Goal: Navigation & Orientation: Understand site structure

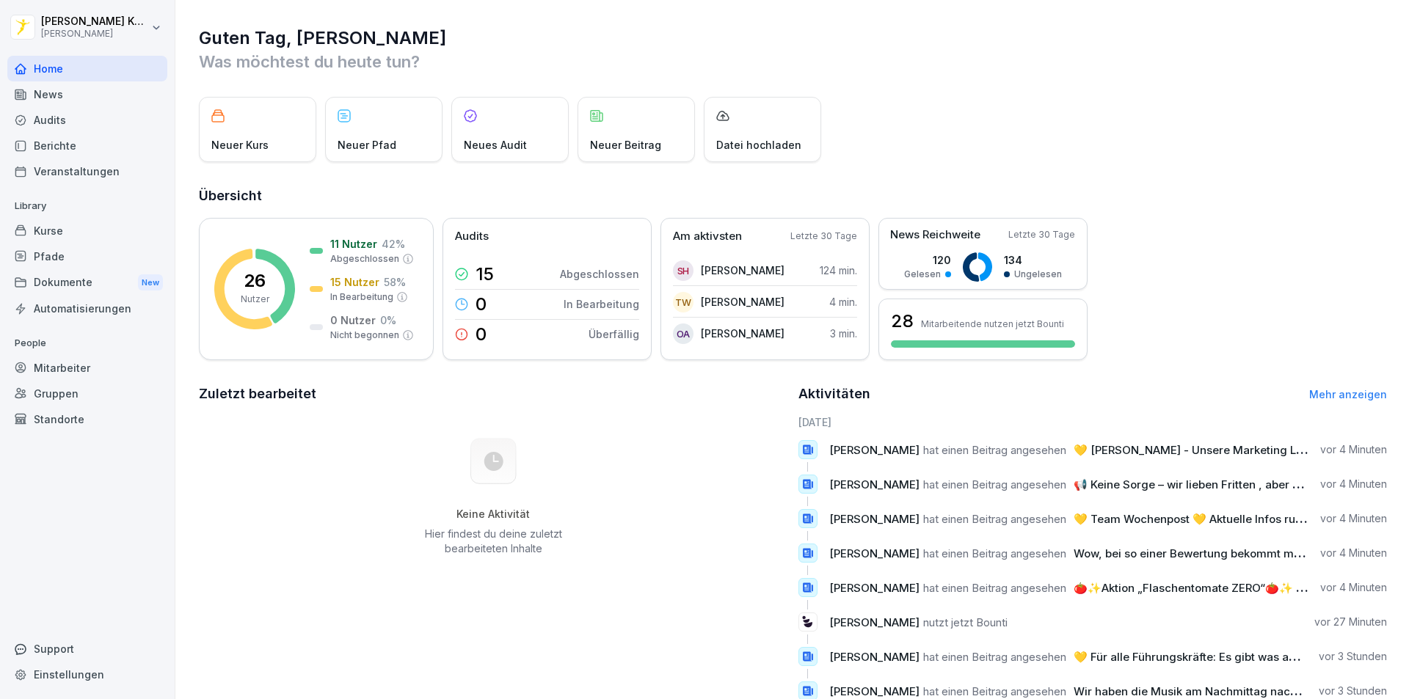
click at [81, 266] on div "Pfade" at bounding box center [87, 257] width 160 height 26
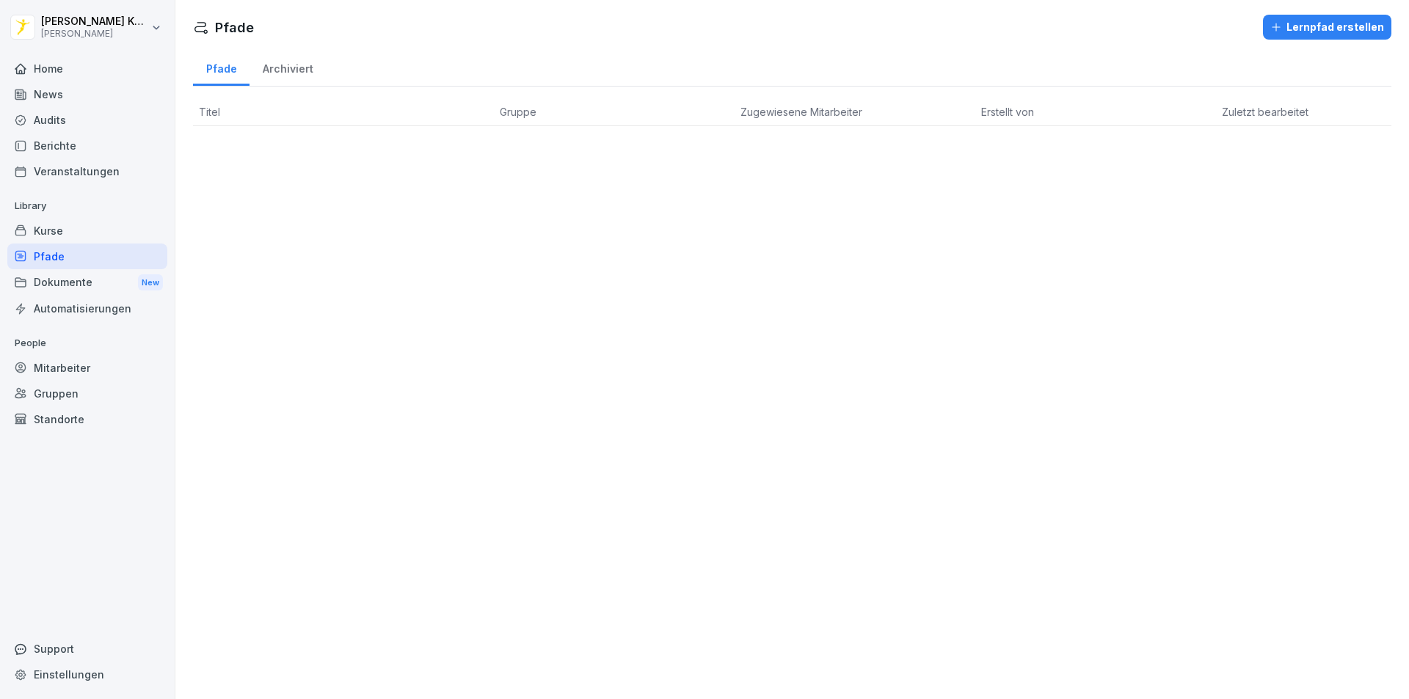
click at [83, 225] on div "Kurse" at bounding box center [87, 231] width 160 height 26
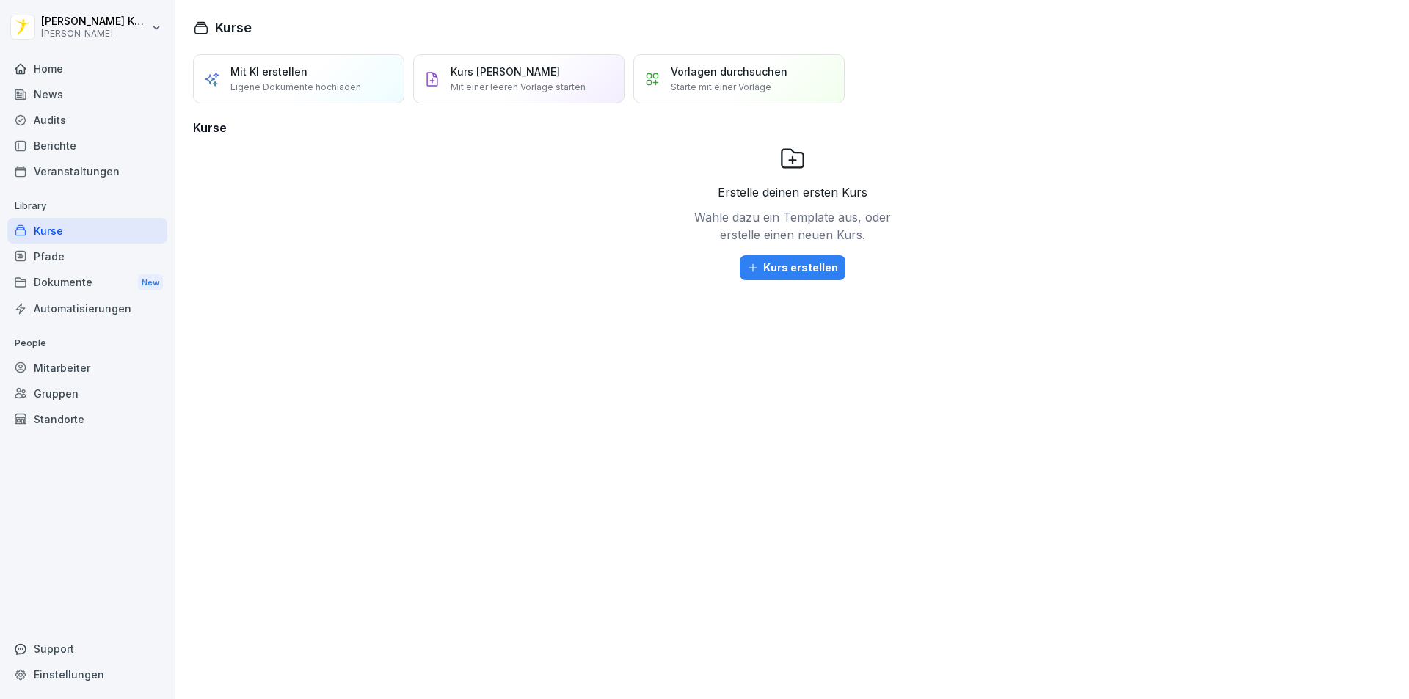
click at [67, 161] on div "Veranstaltungen" at bounding box center [87, 172] width 160 height 26
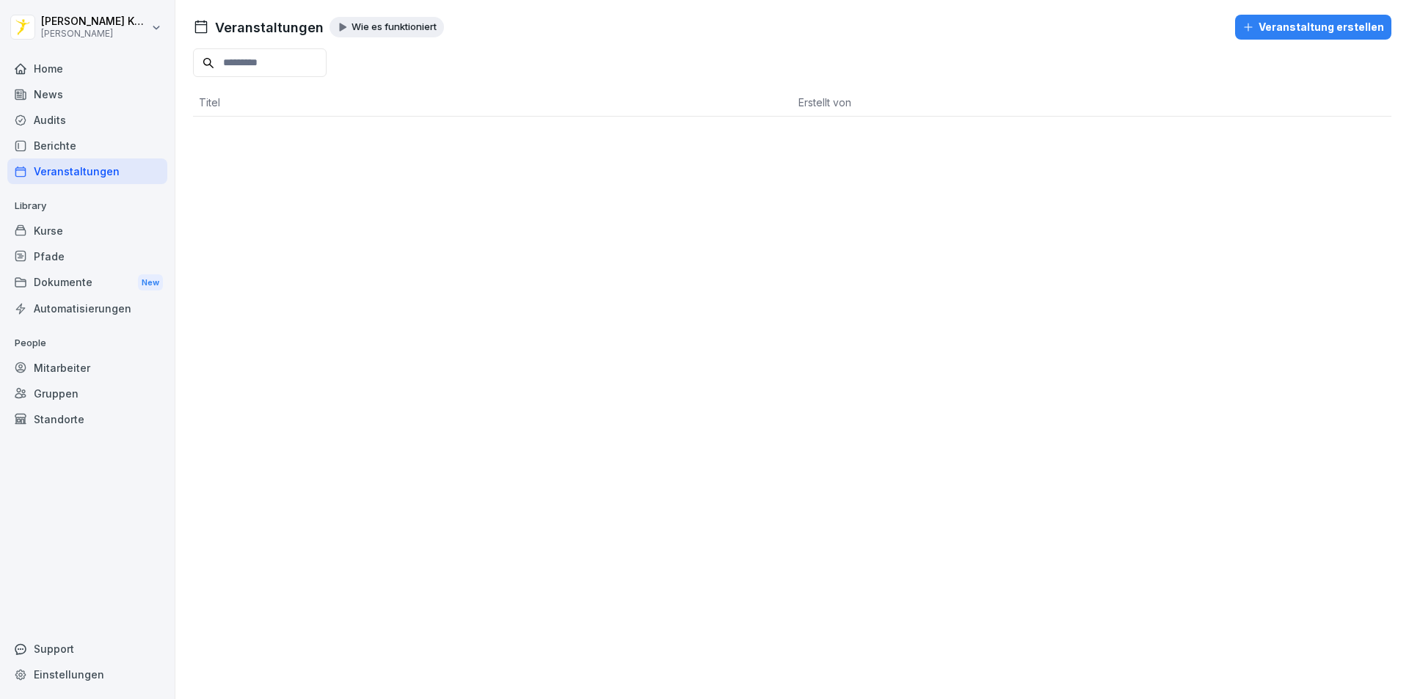
click at [108, 143] on div "Berichte" at bounding box center [87, 146] width 160 height 26
click at [80, 124] on div "Audits" at bounding box center [87, 120] width 160 height 26
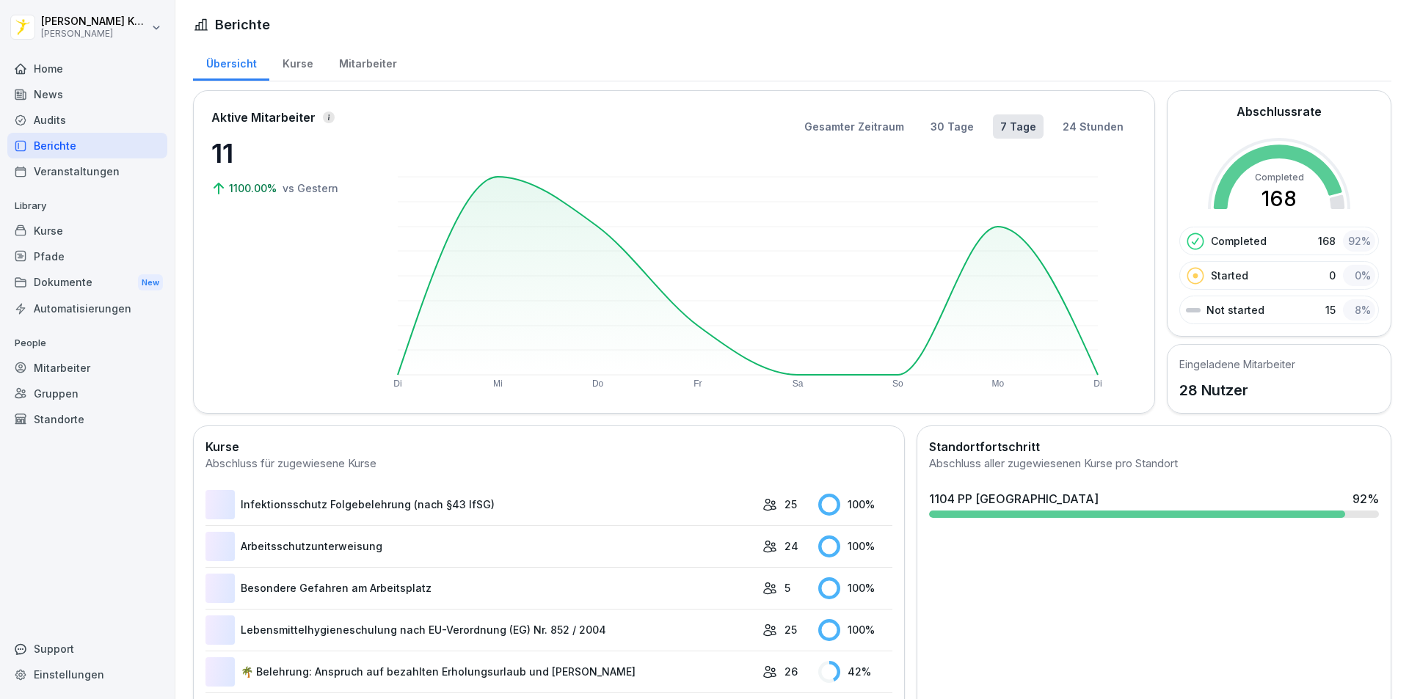
click at [87, 65] on div "Home" at bounding box center [87, 69] width 160 height 26
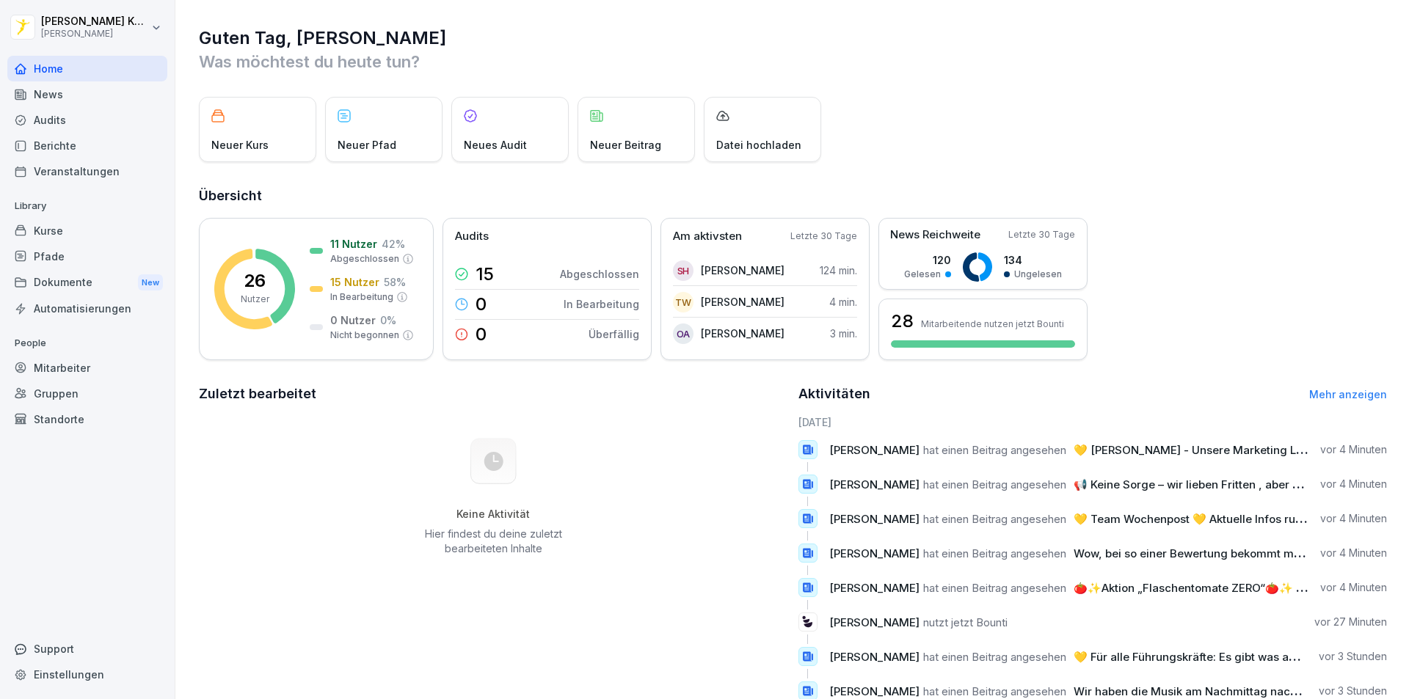
click at [115, 283] on div "Dokumente New" at bounding box center [87, 282] width 160 height 27
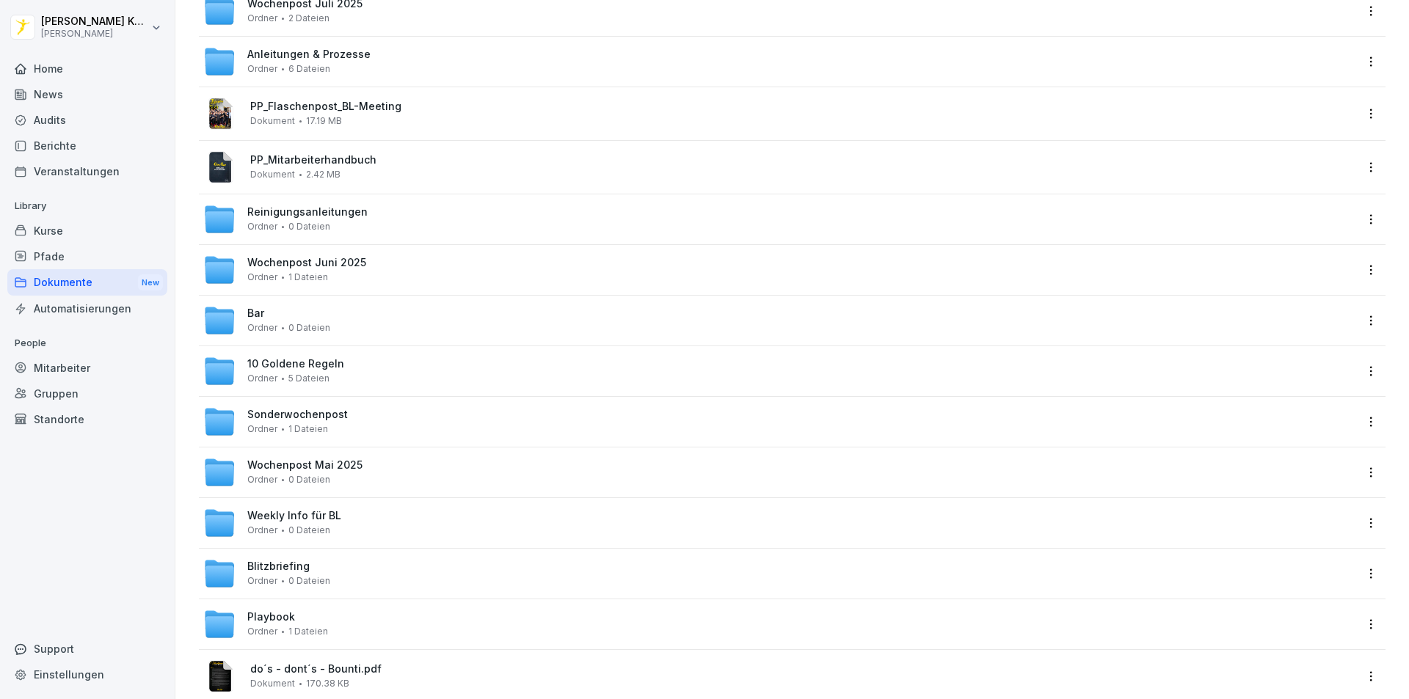
scroll to position [455, 0]
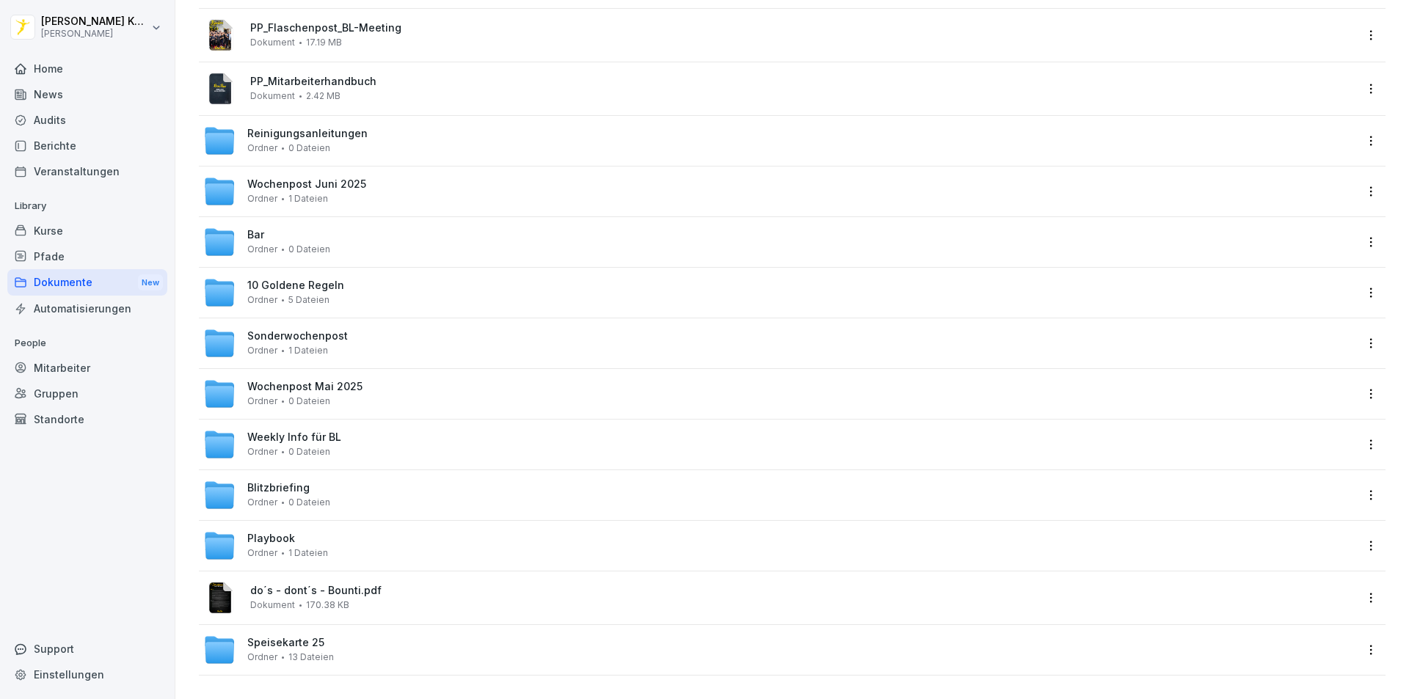
click at [75, 266] on div "Pfade" at bounding box center [87, 257] width 160 height 26
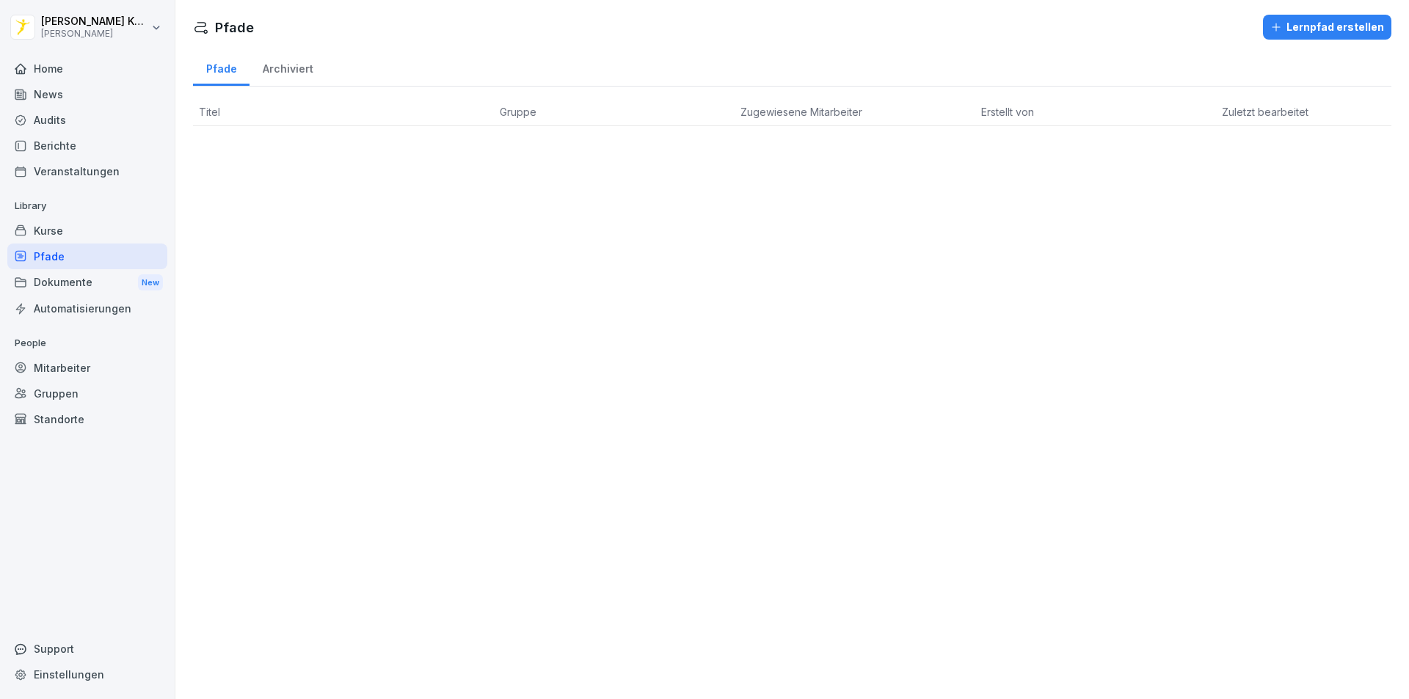
click at [90, 225] on div "Kurse" at bounding box center [87, 231] width 160 height 26
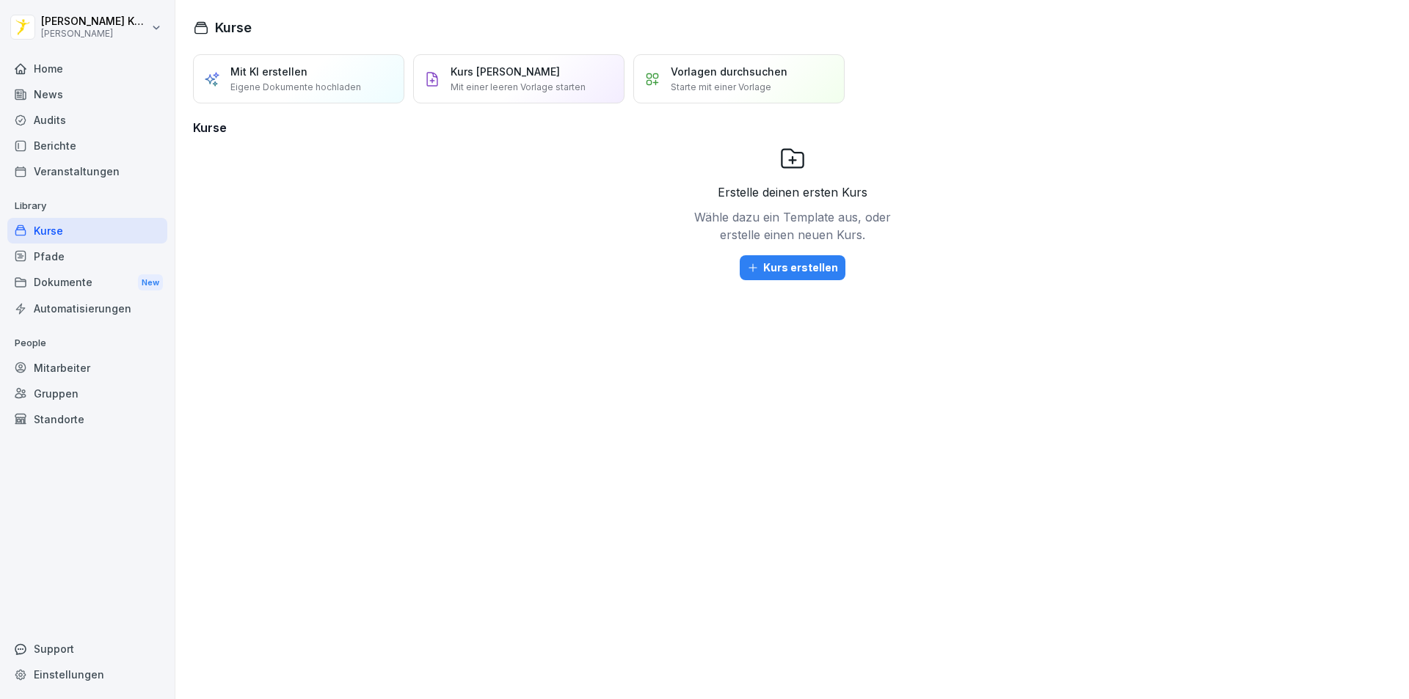
click at [68, 366] on div "Mitarbeiter" at bounding box center [87, 368] width 160 height 26
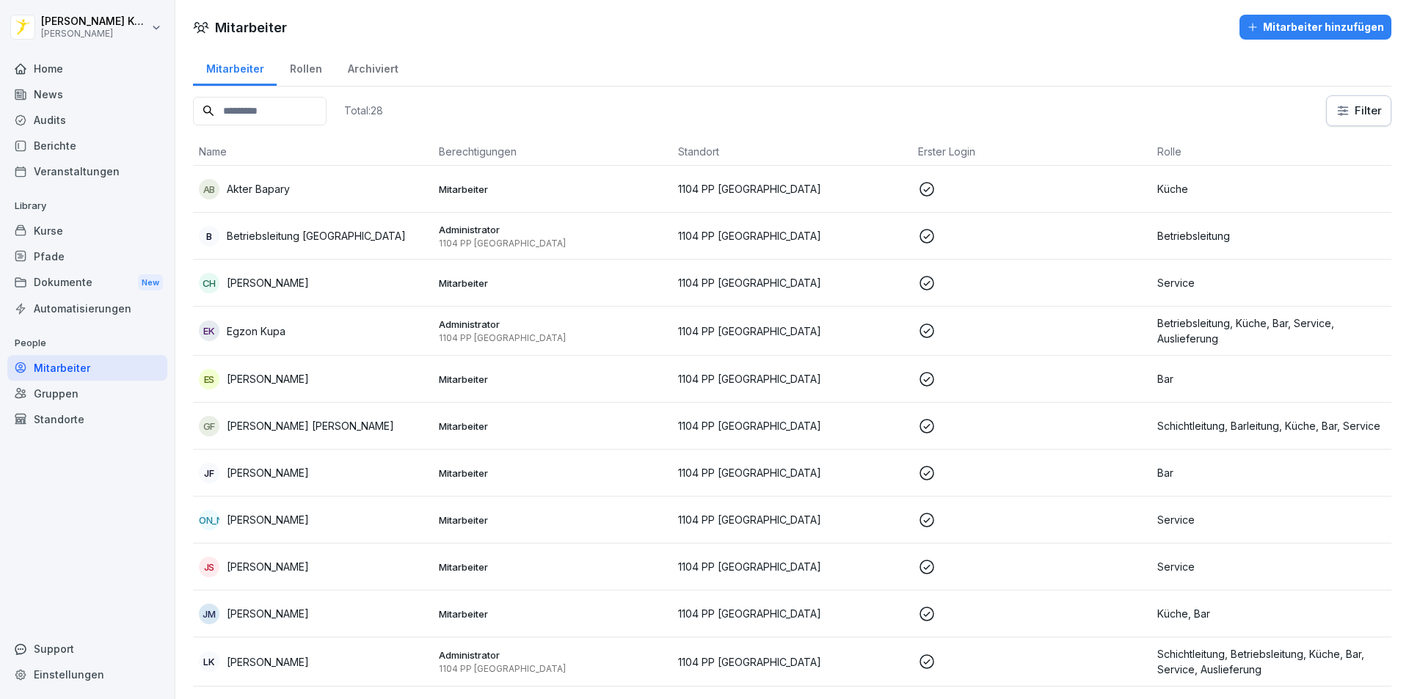
click at [87, 398] on div "Gruppen" at bounding box center [87, 394] width 160 height 26
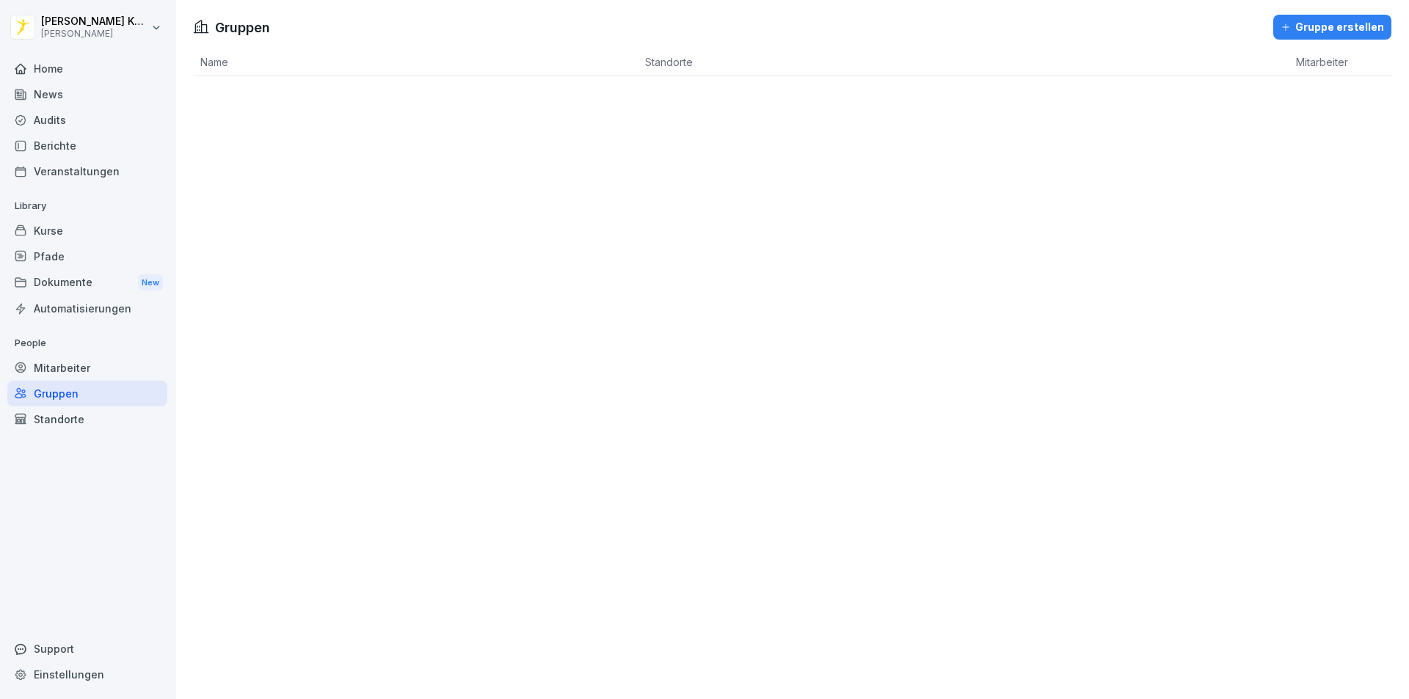
click at [140, 28] on html "[PERSON_NAME] [PERSON_NAME] Home News Audits Berichte Veranstaltungen Library K…" at bounding box center [704, 349] width 1409 height 699
click at [90, 95] on div "Abmelden" at bounding box center [93, 92] width 145 height 27
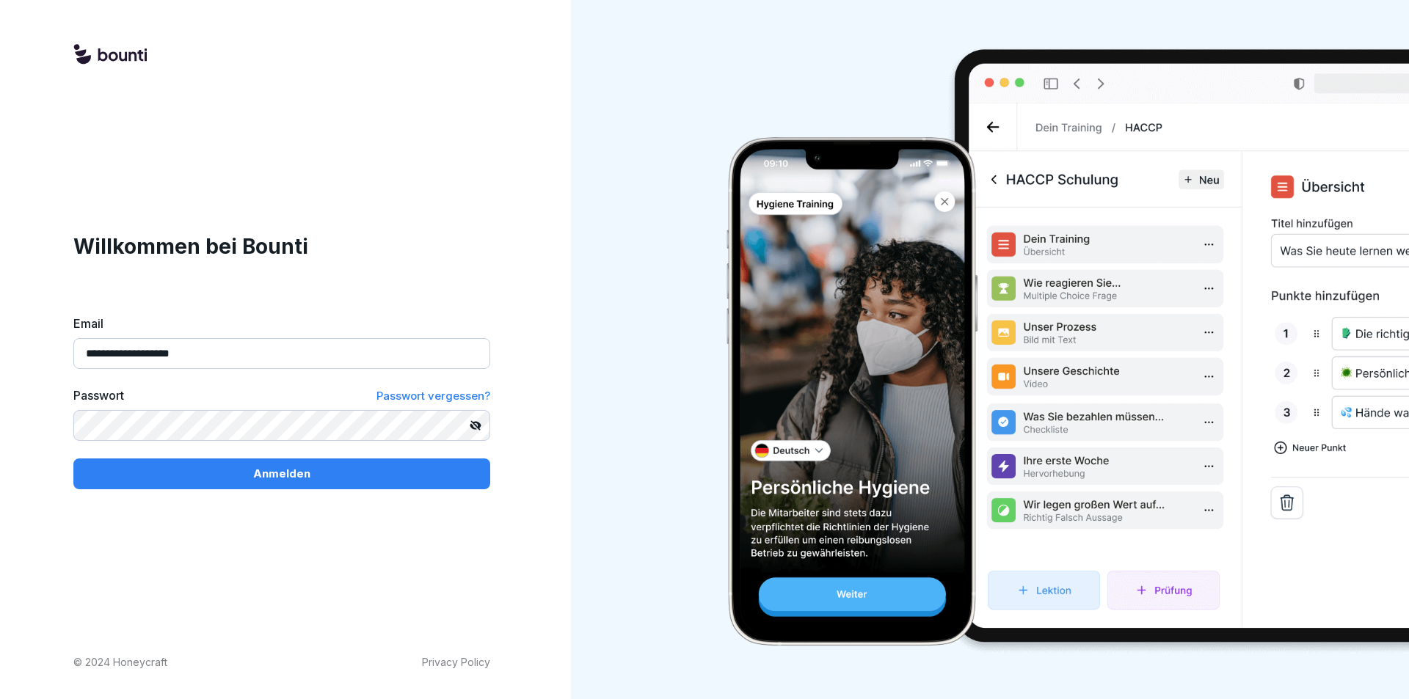
click at [306, 353] on input "**********" at bounding box center [281, 353] width 417 height 31
type input "**********"
click at [242, 461] on button "Anmelden" at bounding box center [281, 474] width 417 height 31
